Goal: Task Accomplishment & Management: Manage account settings

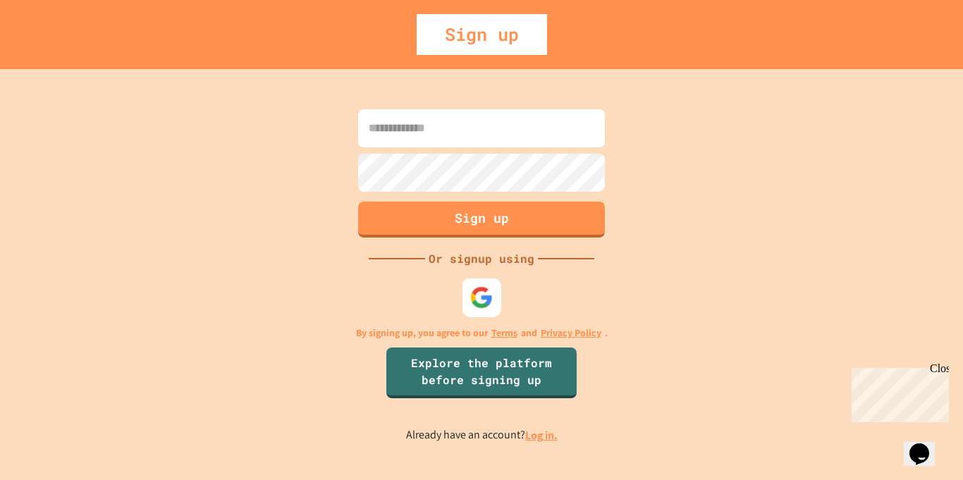
click at [474, 285] on div at bounding box center [481, 297] width 39 height 39
click at [667, 95] on div "Sign up Or signup using By signing up, you agree to our Terms and Privacy Polic…" at bounding box center [481, 274] width 963 height 411
click at [496, 306] on div at bounding box center [481, 297] width 39 height 39
click at [543, 343] on div "Sign up Or signup using By signing up, you agree to our Terms and Privacy Polic…" at bounding box center [481, 274] width 963 height 411
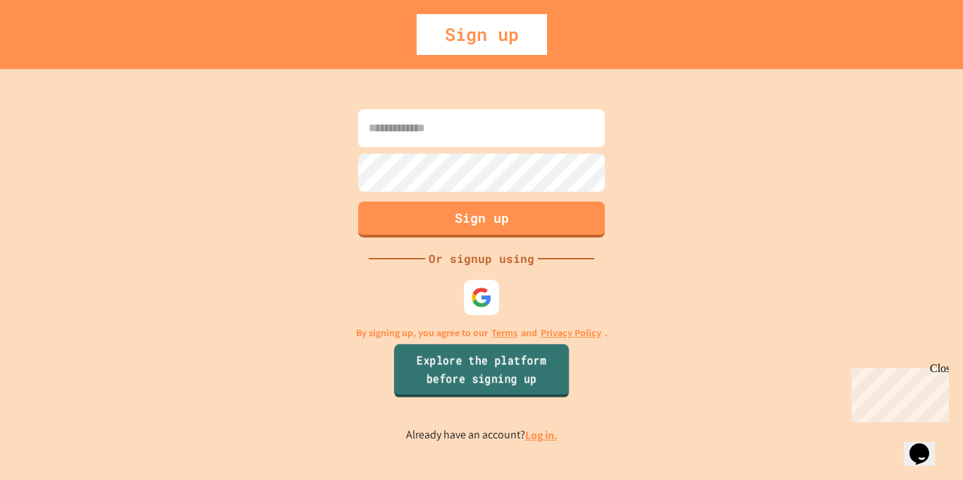
click at [548, 353] on link "Explore the platform before signing up" at bounding box center [481, 371] width 175 height 54
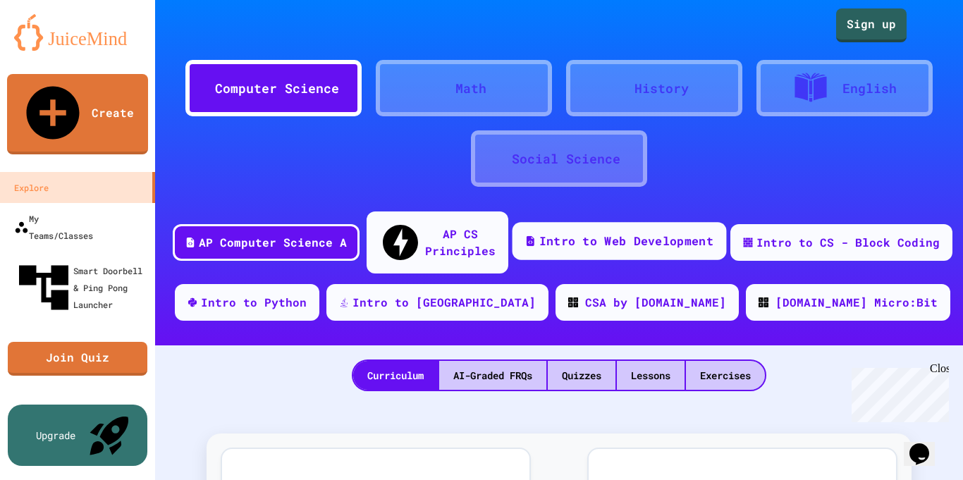
click at [594, 235] on div "Intro to Web Development" at bounding box center [626, 242] width 174 height 18
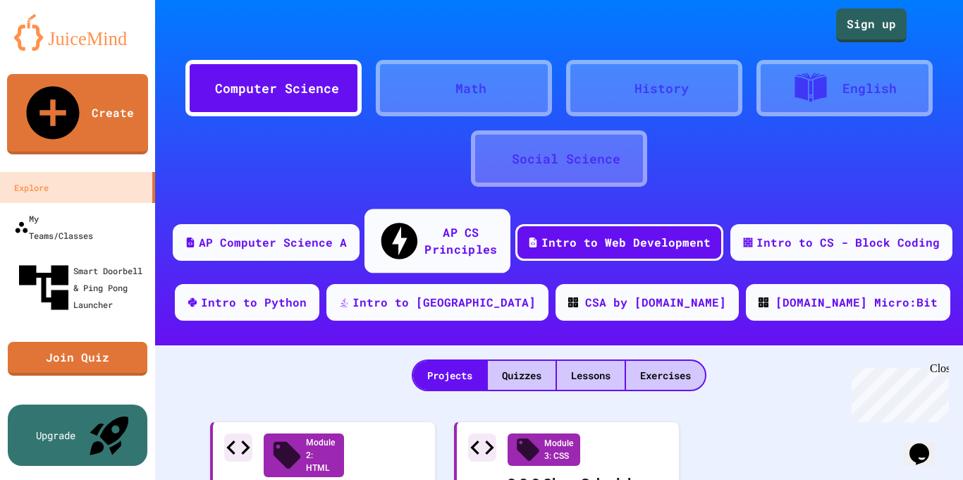
click at [497, 236] on div "AP CS Principles" at bounding box center [460, 240] width 73 height 35
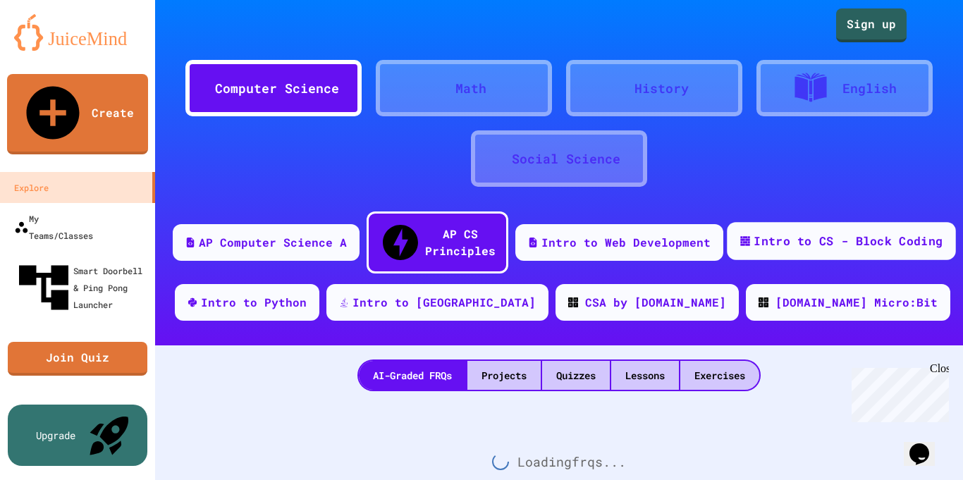
click at [784, 239] on div "Intro to CS - Block Coding" at bounding box center [841, 241] width 228 height 38
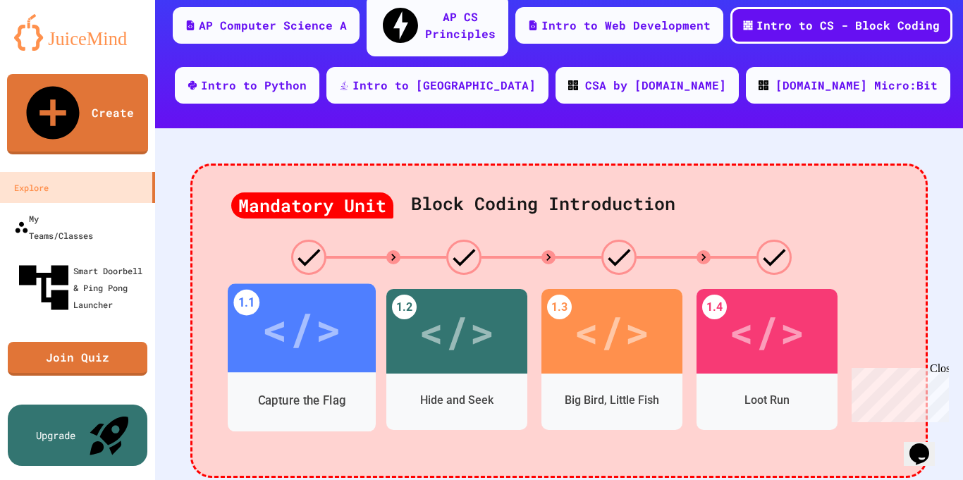
scroll to position [224, 0]
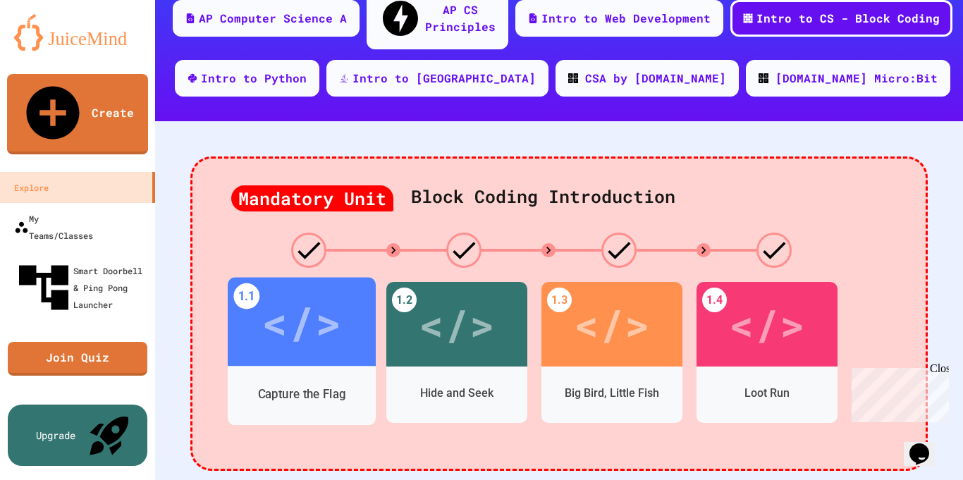
click at [343, 331] on div "</>" at bounding box center [302, 322] width 148 height 89
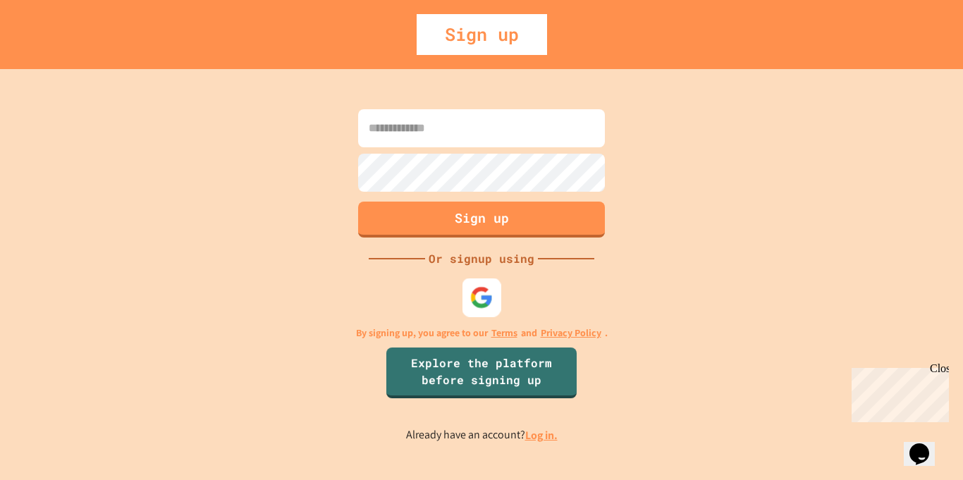
click at [491, 285] on img at bounding box center [481, 296] width 23 height 23
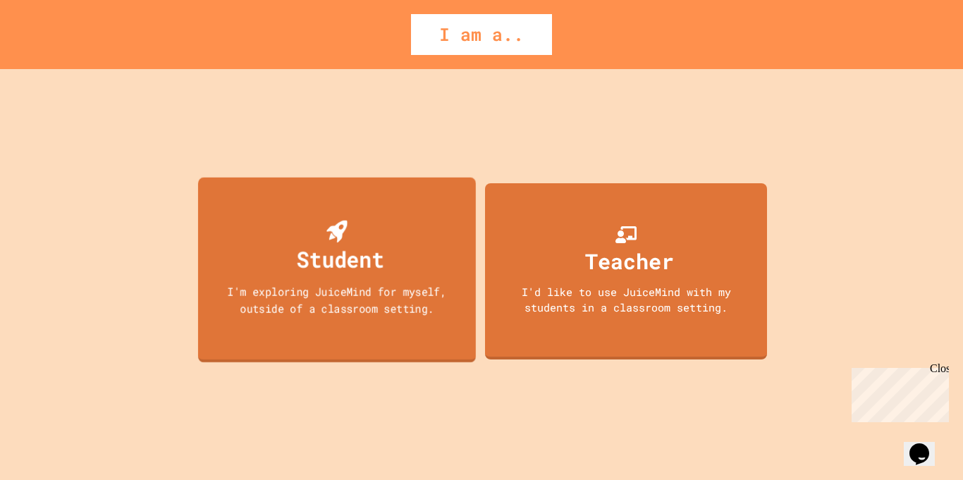
click at [436, 281] on div "Student I'm exploring JuiceMind for myself, outside of a classroom setting." at bounding box center [337, 269] width 278 height 185
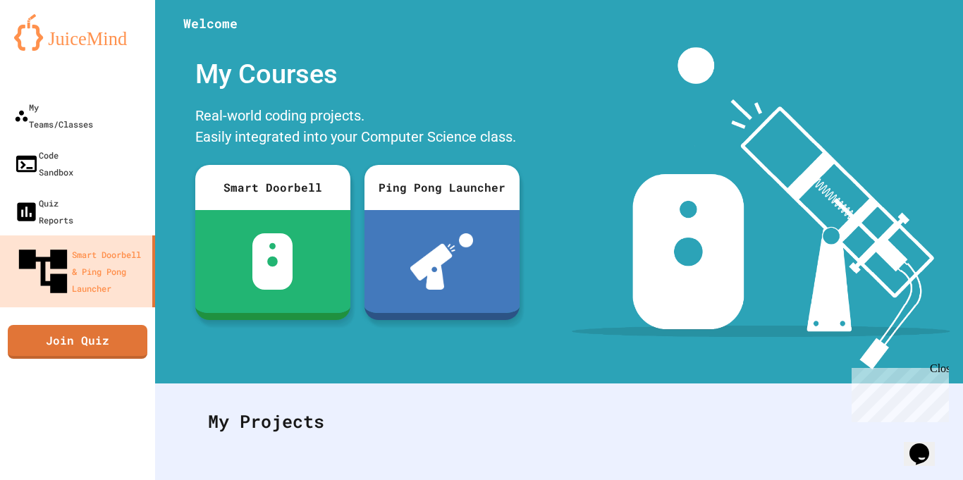
scroll to position [17, 0]
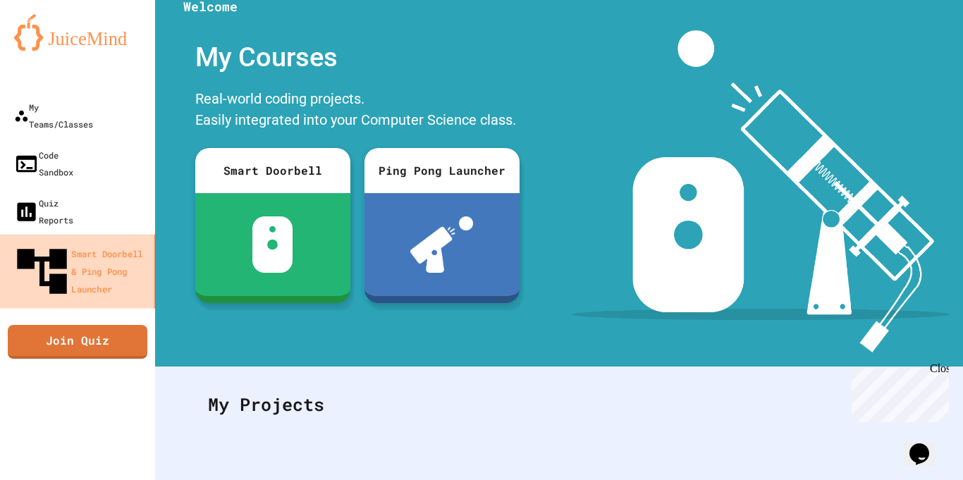
click at [123, 242] on div "Smart Doorbell & Ping Pong Launcher" at bounding box center [80, 271] width 137 height 59
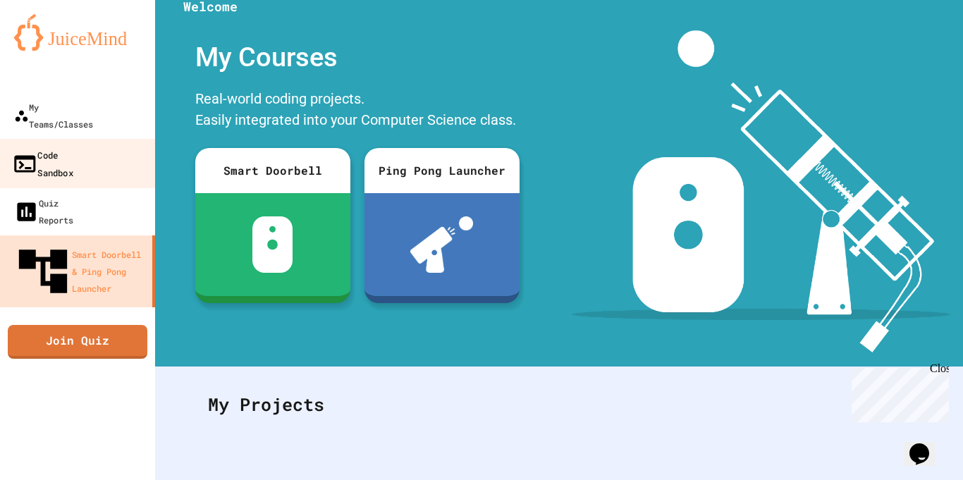
click at [113, 139] on link "Code Sandbox" at bounding box center [78, 163] width 160 height 49
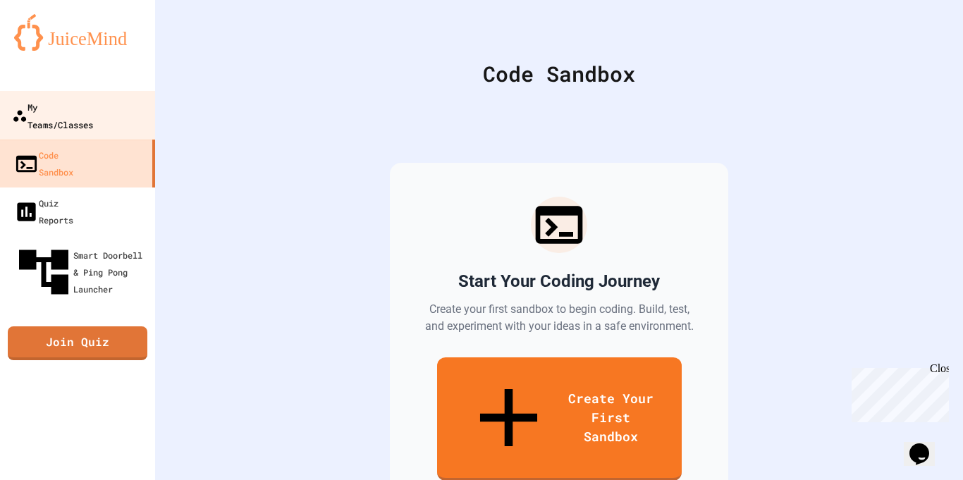
click at [93, 106] on div "My Teams/Classes" at bounding box center [52, 115] width 81 height 35
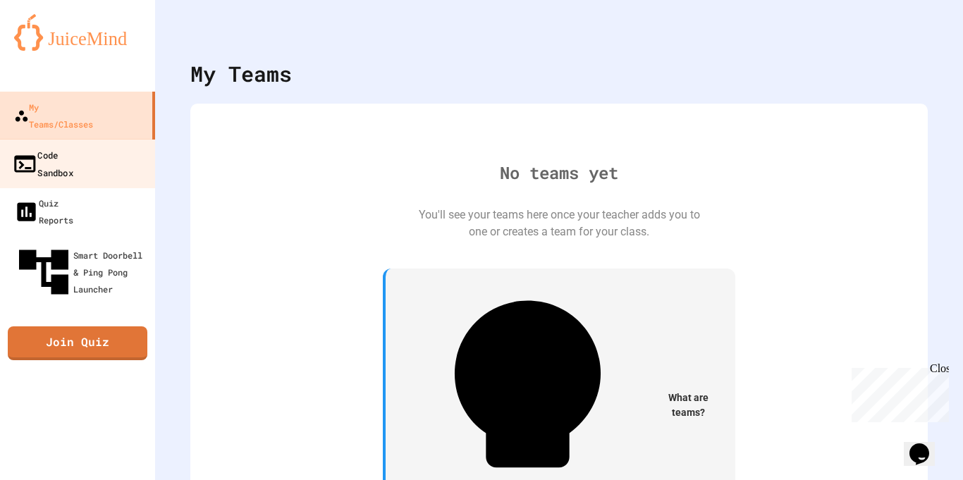
click at [99, 149] on link "Code Sandbox" at bounding box center [78, 163] width 160 height 49
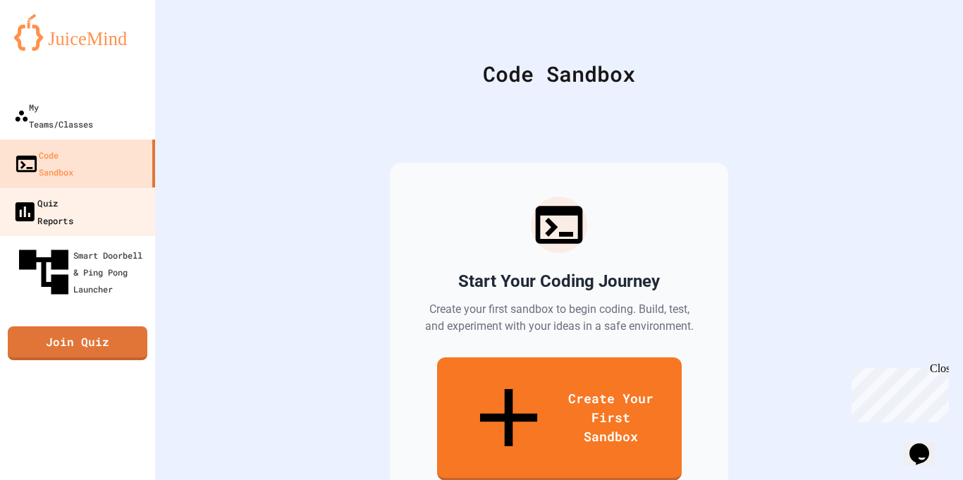
click at [99, 187] on link "Quiz Reports" at bounding box center [78, 211] width 160 height 49
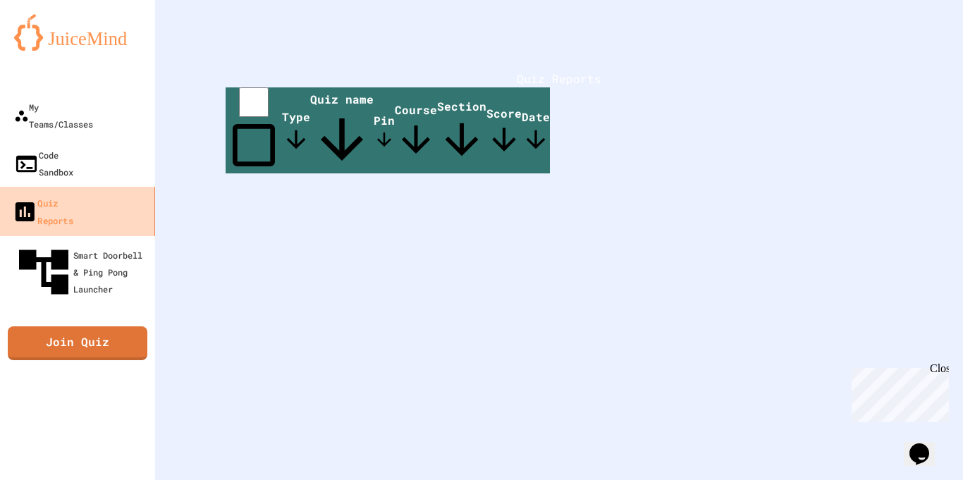
click at [99, 187] on link "Quiz Reports" at bounding box center [78, 211] width 160 height 49
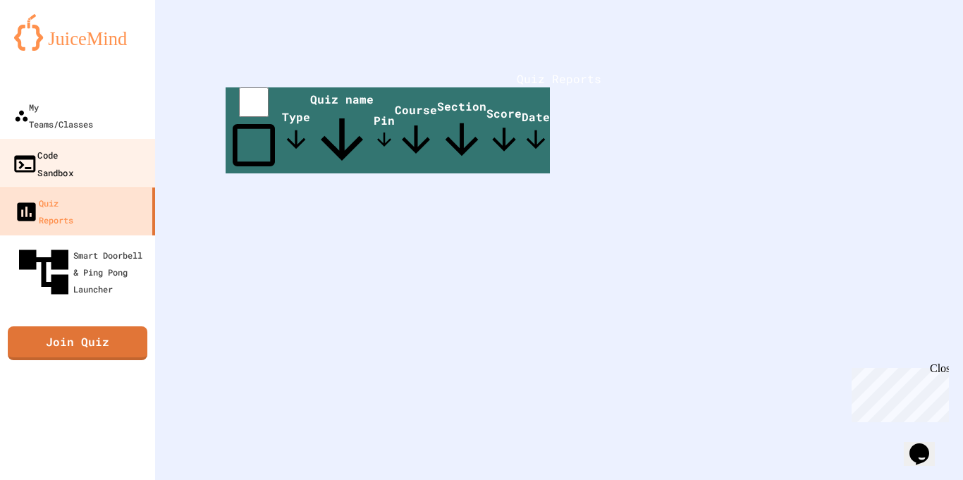
click at [73, 146] on div "Code Sandbox" at bounding box center [42, 163] width 61 height 35
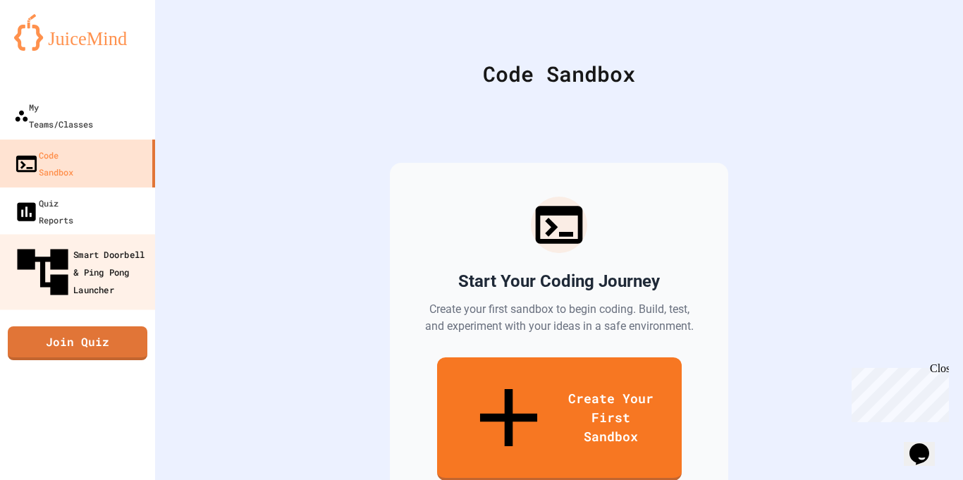
click at [107, 242] on div "Smart Doorbell & Ping Pong Launcher" at bounding box center [82, 272] width 140 height 61
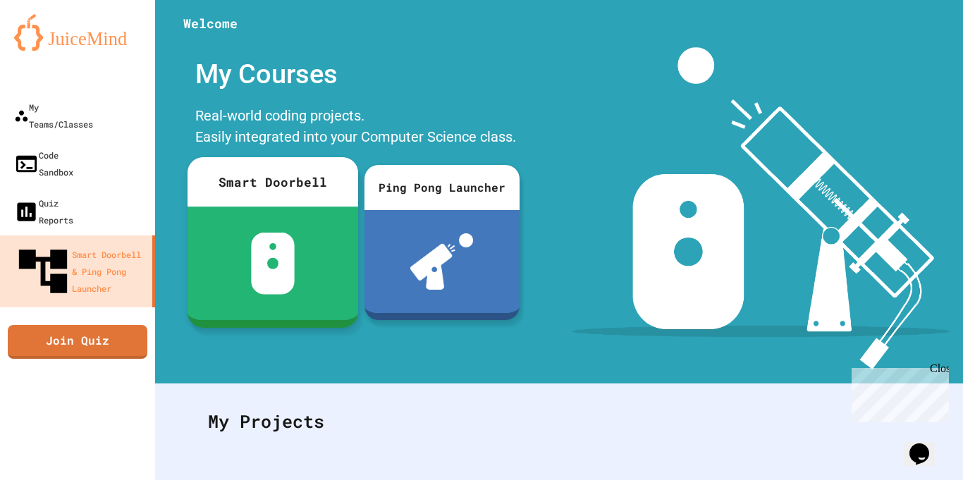
click at [290, 224] on div at bounding box center [273, 263] width 171 height 113
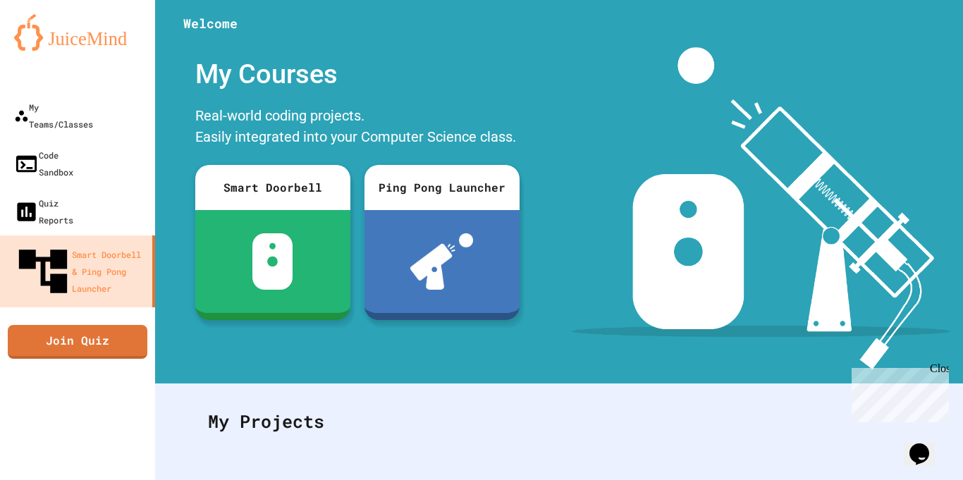
scroll to position [429, 0]
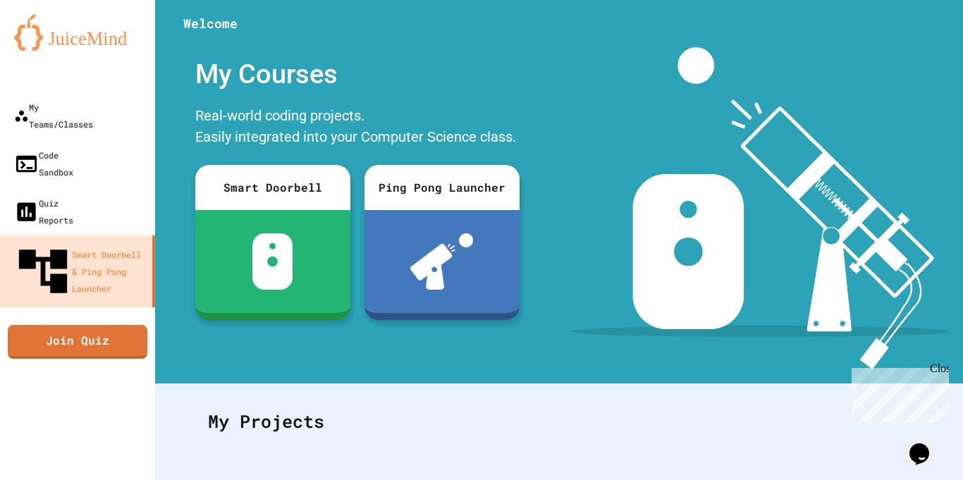
click at [111, 30] on img at bounding box center [77, 32] width 127 height 37
click at [100, 33] on img at bounding box center [77, 32] width 127 height 37
click at [114, 323] on link "Join Quiz" at bounding box center [77, 340] width 140 height 35
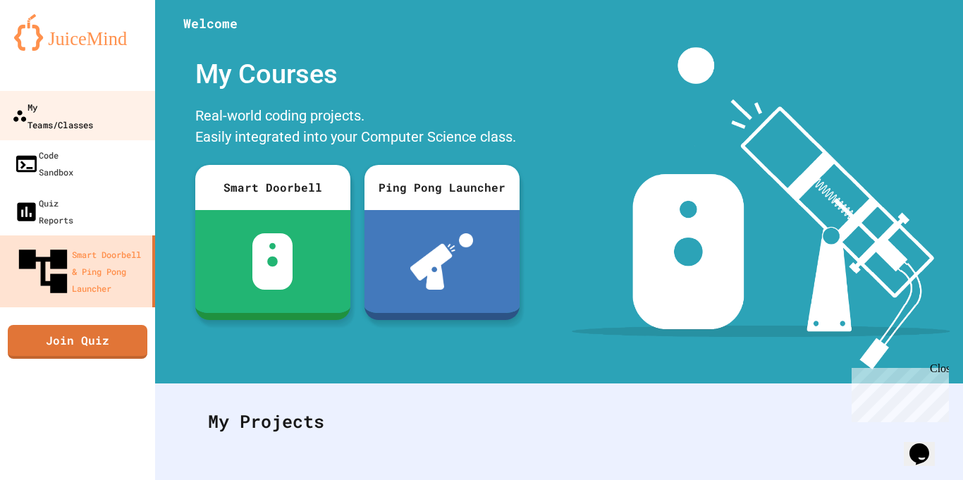
click at [104, 123] on link "My Teams/Classes" at bounding box center [78, 115] width 160 height 49
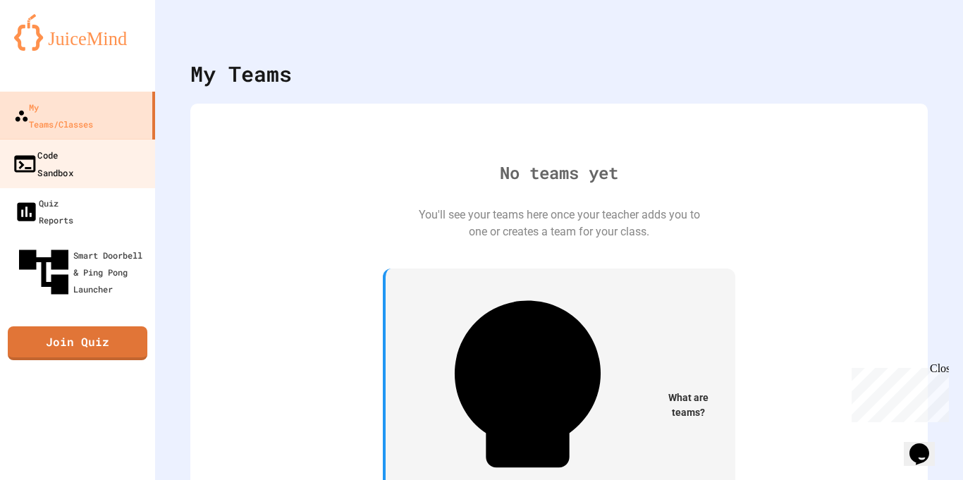
click at [109, 145] on link "Code Sandbox" at bounding box center [78, 163] width 160 height 49
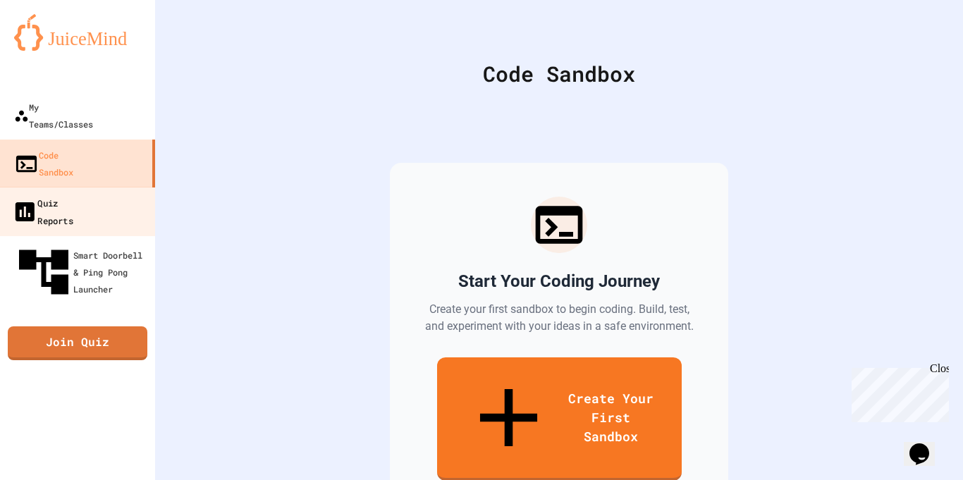
click at [113, 187] on link "Quiz Reports" at bounding box center [78, 211] width 160 height 49
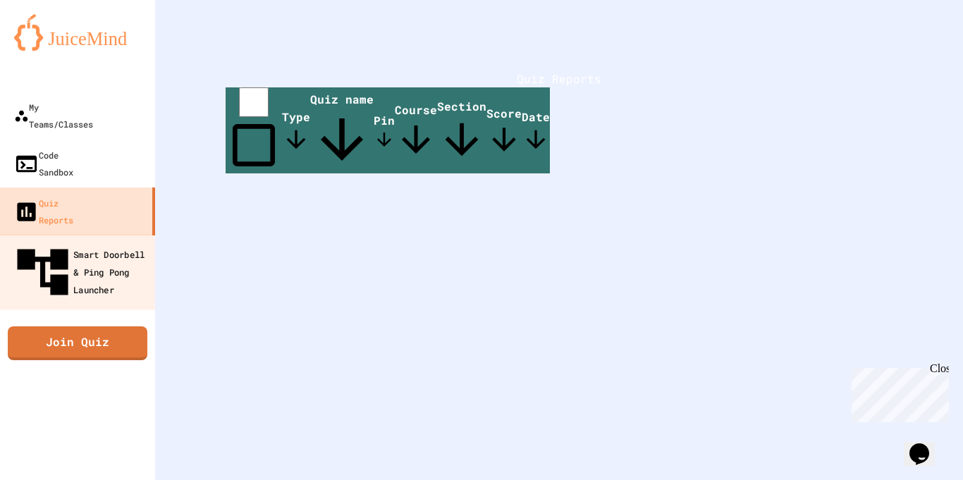
click at [113, 242] on div "Smart Doorbell & Ping Pong Launcher" at bounding box center [82, 272] width 140 height 61
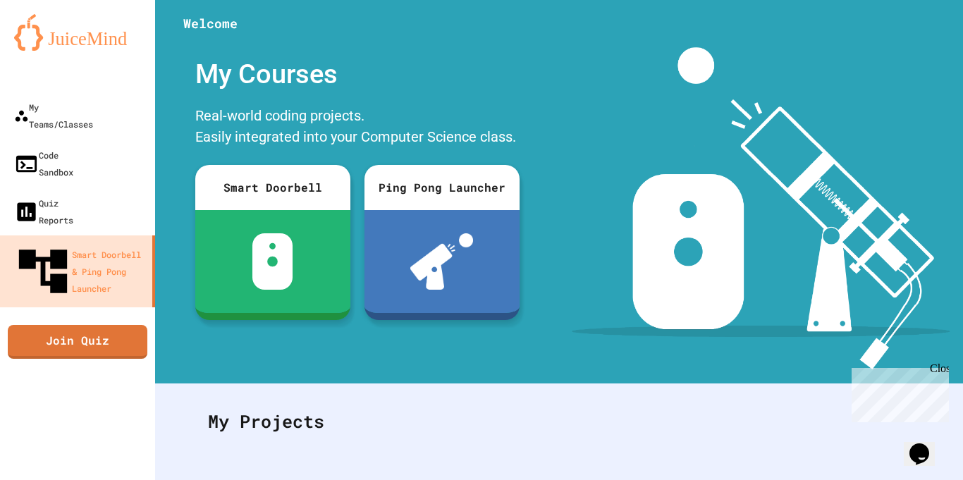
scroll to position [216, 0]
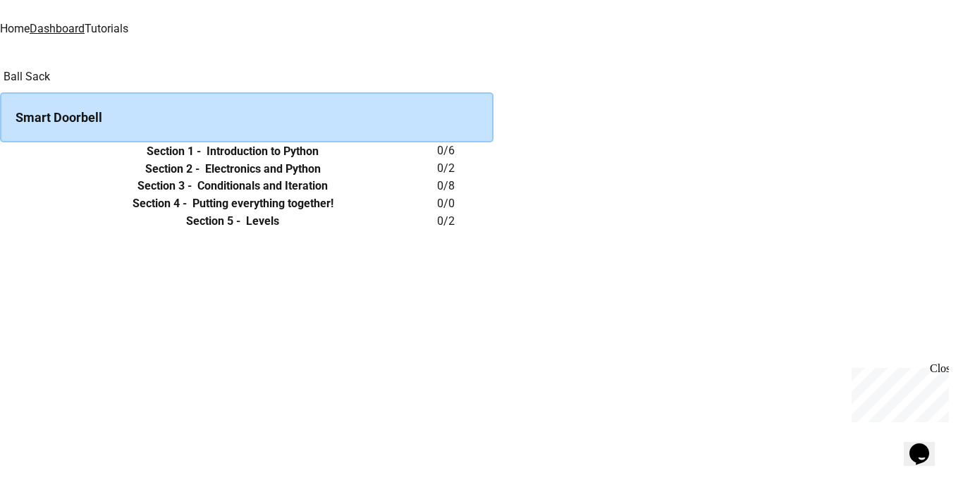
click at [28, 160] on td "collapsible table" at bounding box center [14, 151] width 28 height 18
click at [0, 152] on icon "expand row" at bounding box center [0, 152] width 0 height 0
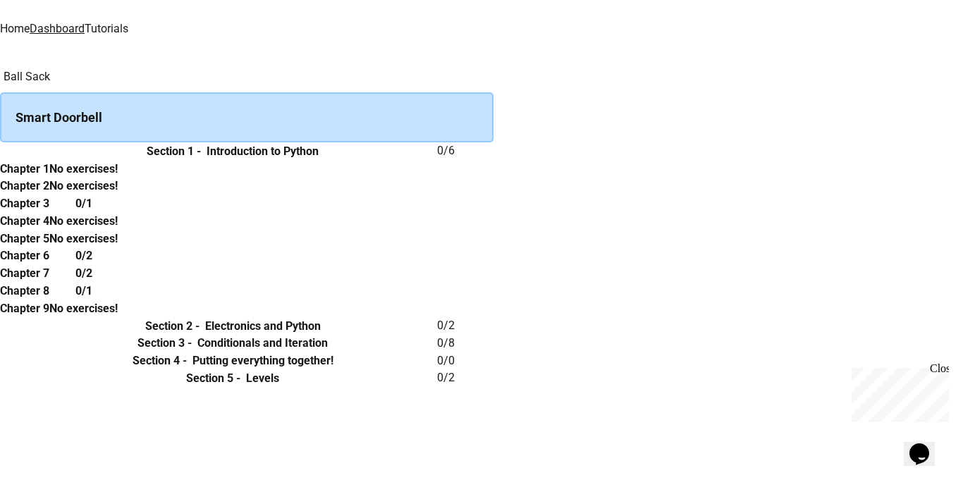
click at [0, 152] on icon "expand row" at bounding box center [0, 152] width 0 height 0
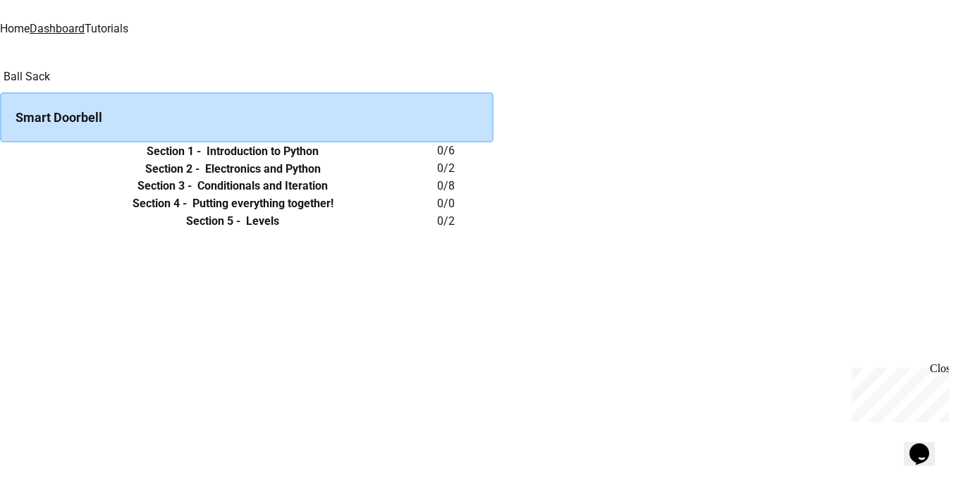
click at [0, 152] on icon "expand row" at bounding box center [0, 152] width 0 height 0
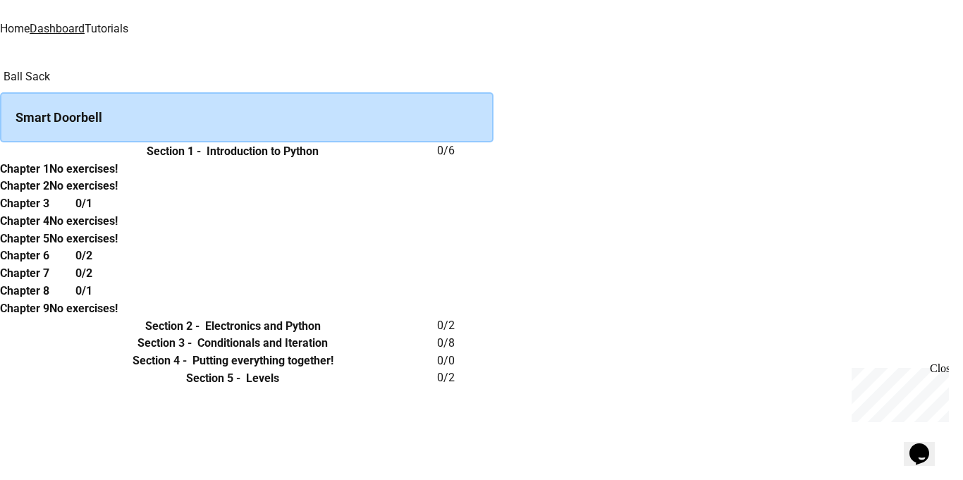
click at [0, 152] on icon "expand row" at bounding box center [0, 152] width 0 height 0
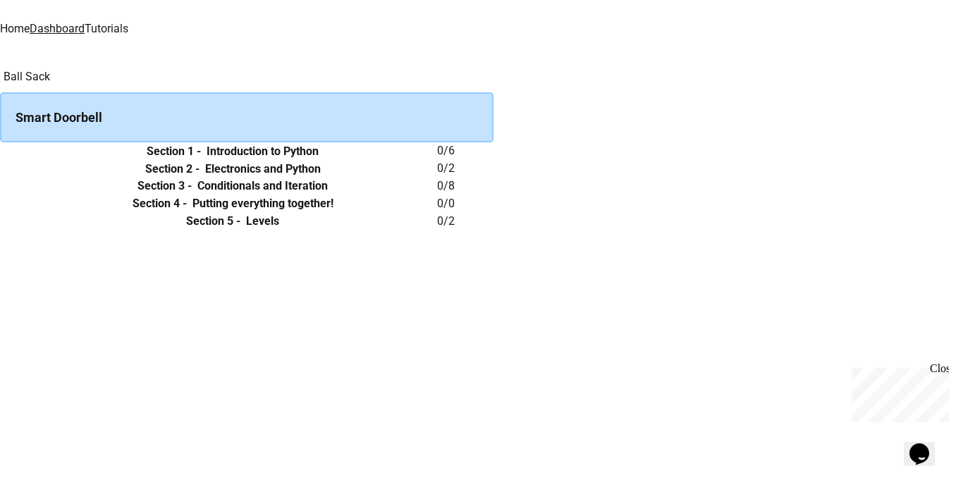
click at [30, 22] on link "Home" at bounding box center [15, 28] width 30 height 13
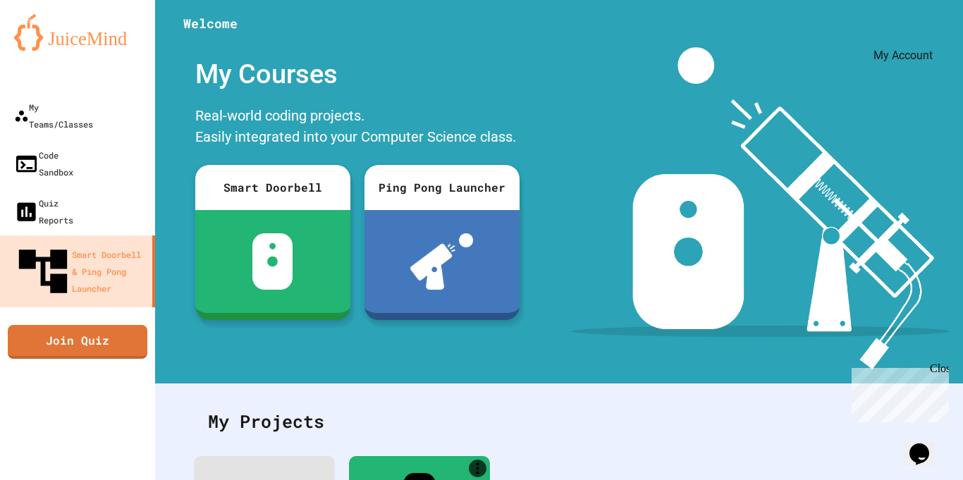
click at [921, 35] on icon "My Account" at bounding box center [921, 35] width 0 height 0
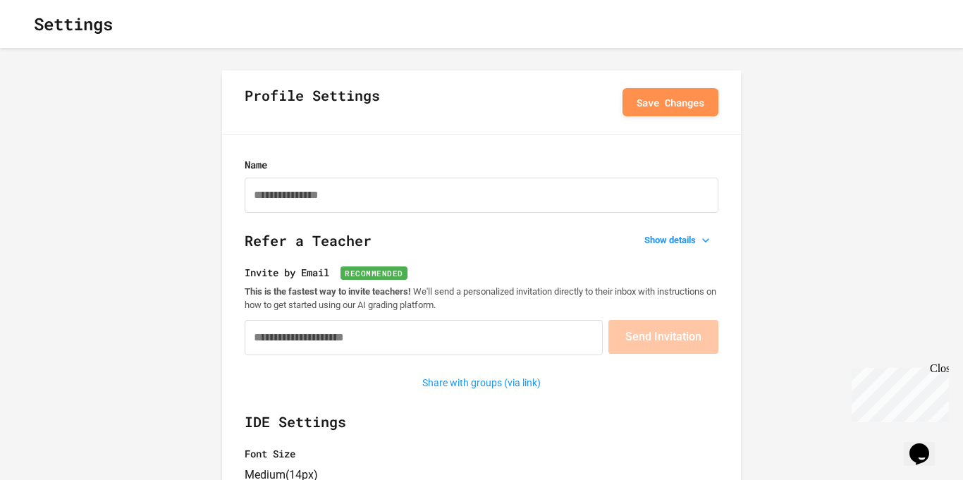
type input "*********"
click at [656, 256] on h2 "Refer a Teacher Show details" at bounding box center [482, 247] width 474 height 35
click at [653, 250] on button "Show details" at bounding box center [679, 241] width 80 height 20
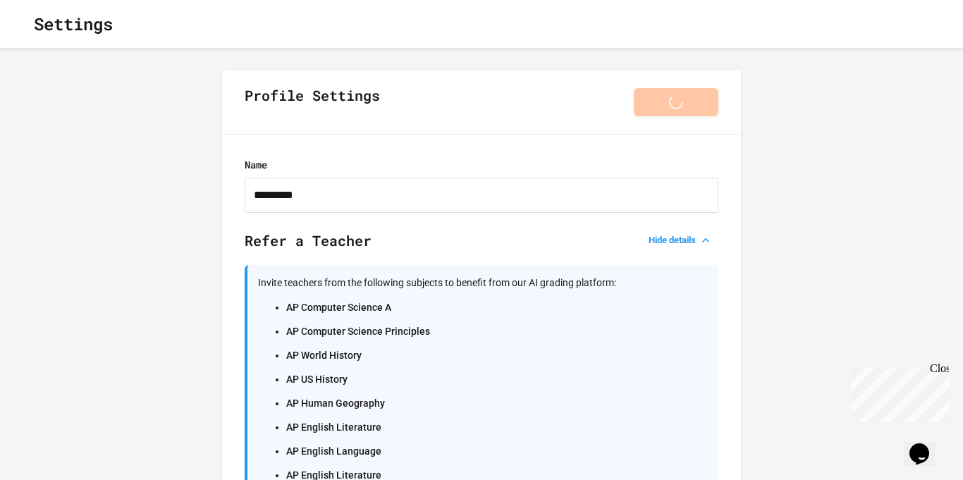
scroll to position [68, 0]
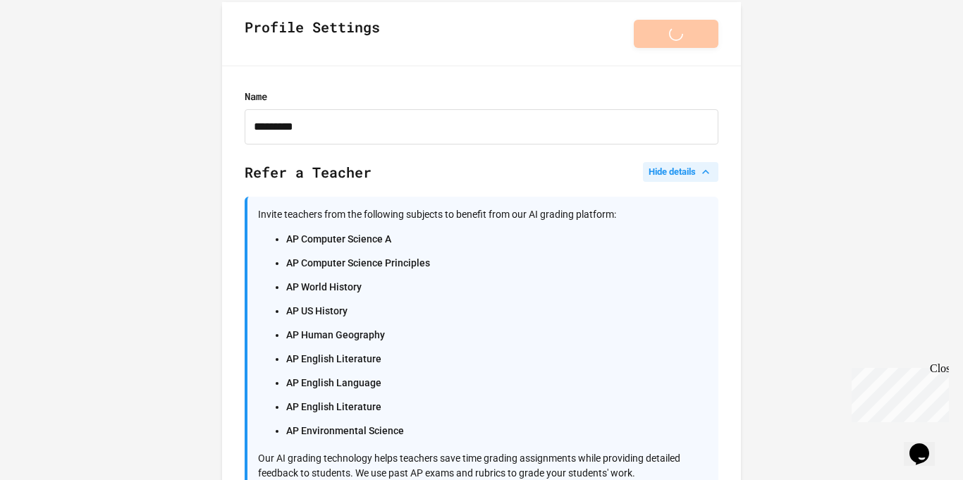
click at [667, 176] on button "Hide details" at bounding box center [680, 172] width 75 height 20
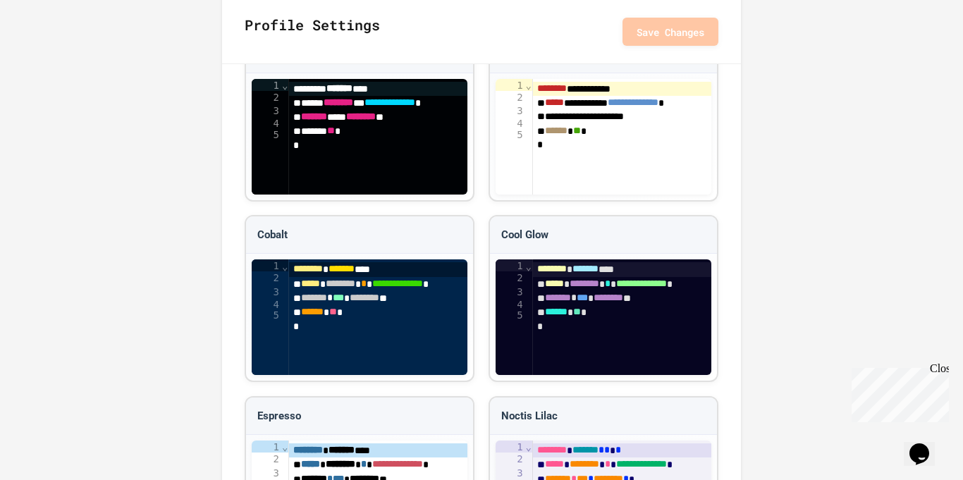
scroll to position [0, 0]
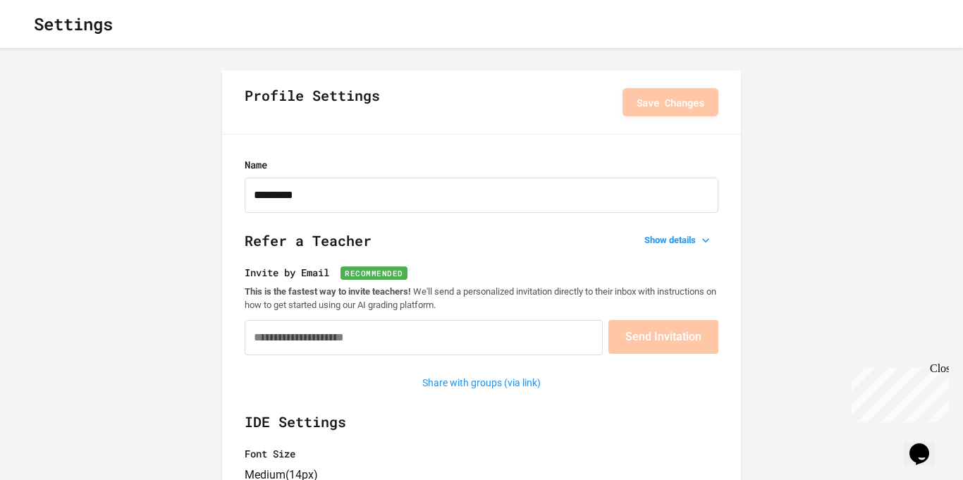
click at [23, 24] on button "button" at bounding box center [23, 24] width 0 height 0
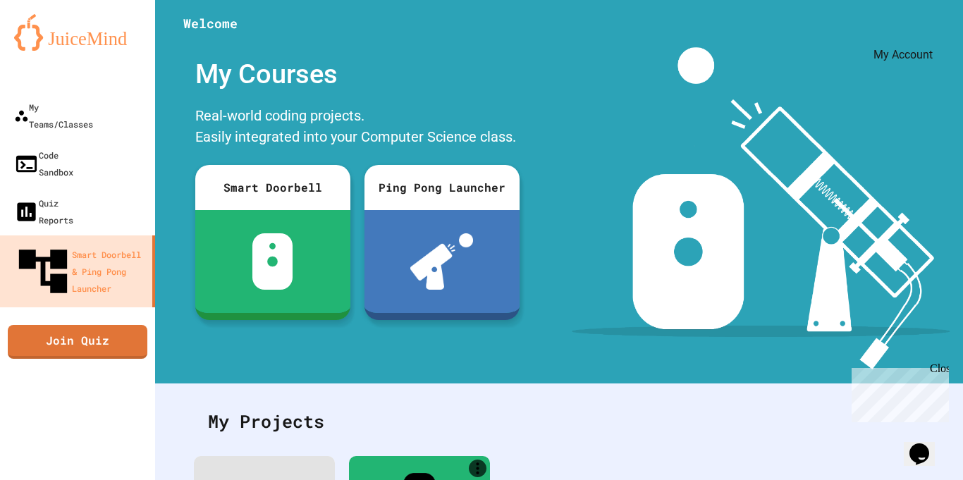
click at [924, 38] on icon "My Account" at bounding box center [930, 44] width 13 height 13
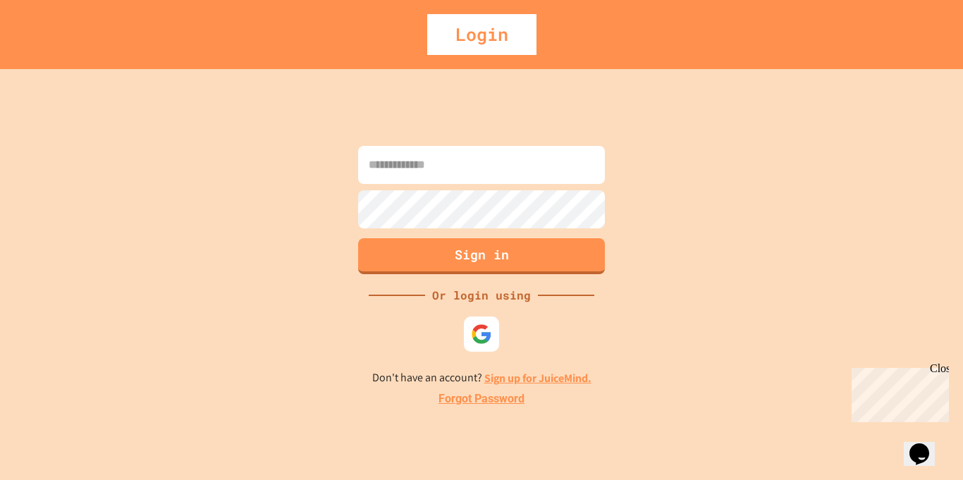
click at [522, 377] on link "Sign up for JuiceMind." at bounding box center [537, 378] width 107 height 15
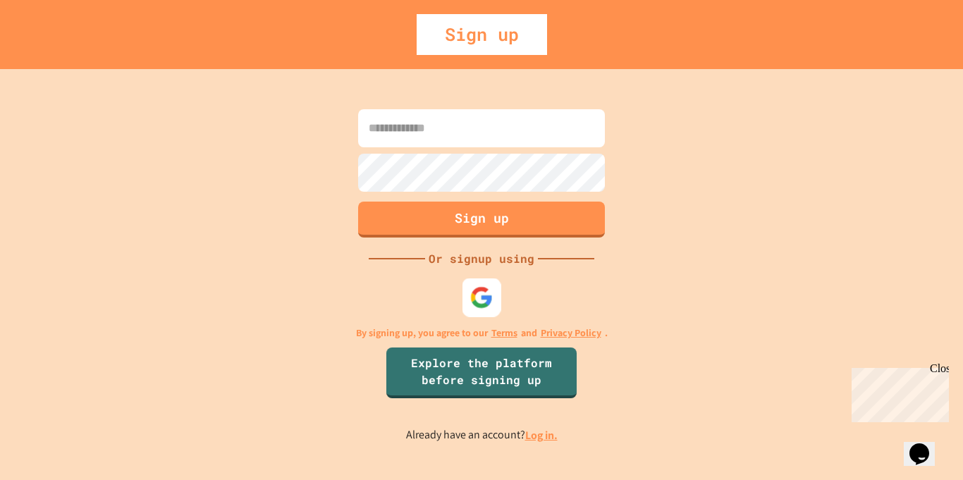
click at [485, 303] on img at bounding box center [481, 296] width 23 height 23
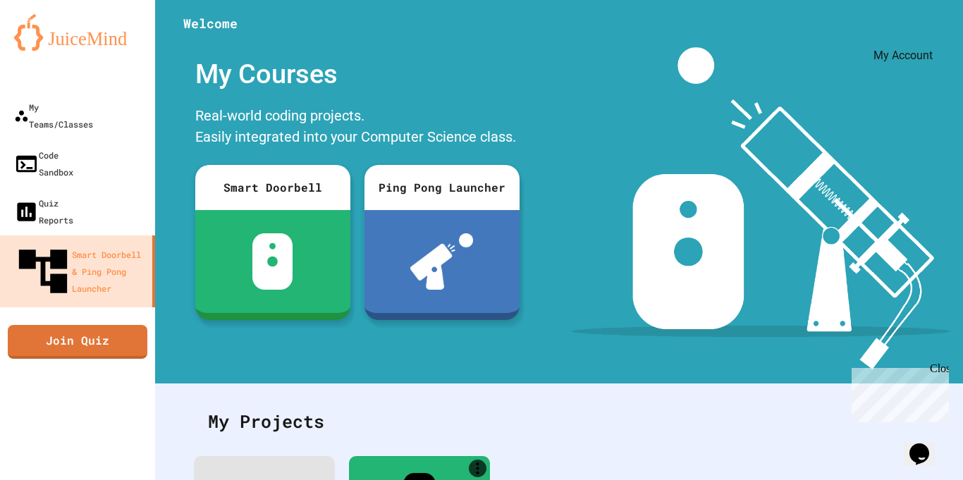
click at [921, 35] on div "My Account" at bounding box center [921, 35] width 0 height 0
click at [721, 479] on div at bounding box center [481, 480] width 963 height 0
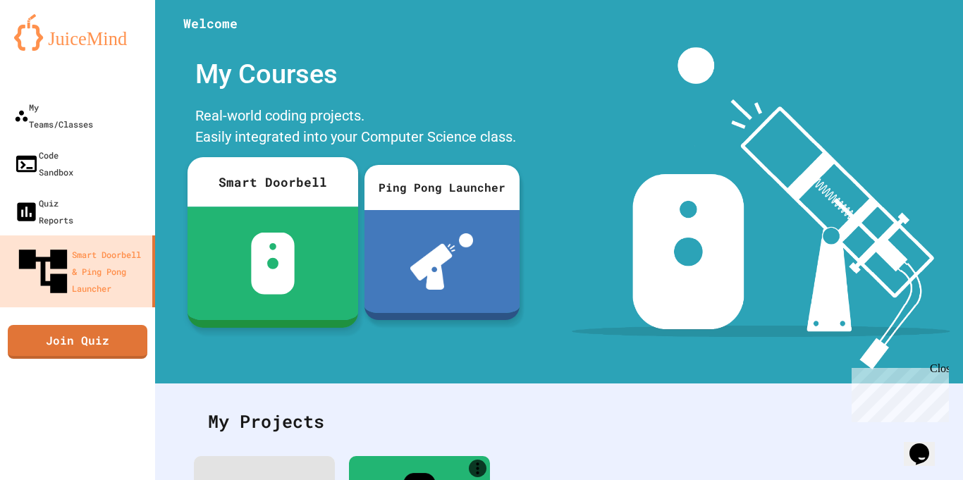
scroll to position [163, 0]
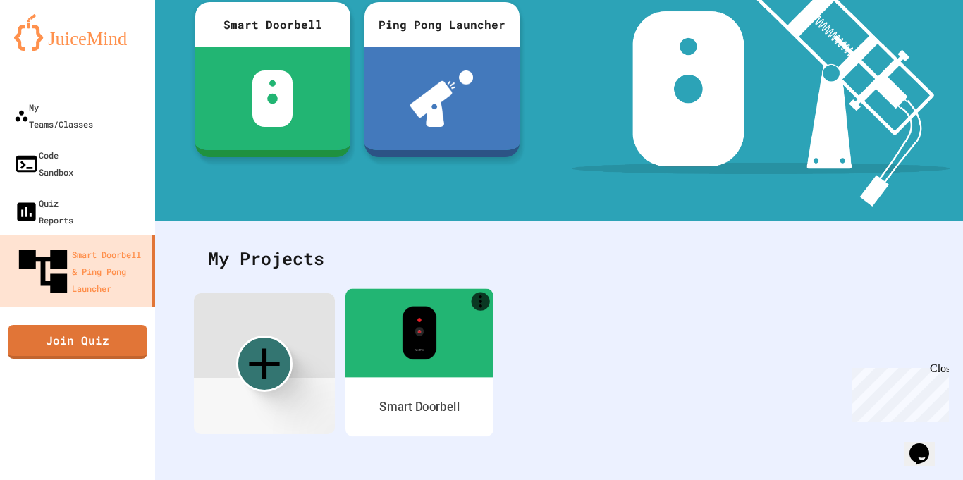
click at [434, 328] on img at bounding box center [419, 333] width 35 height 54
